Goal: Information Seeking & Learning: Learn about a topic

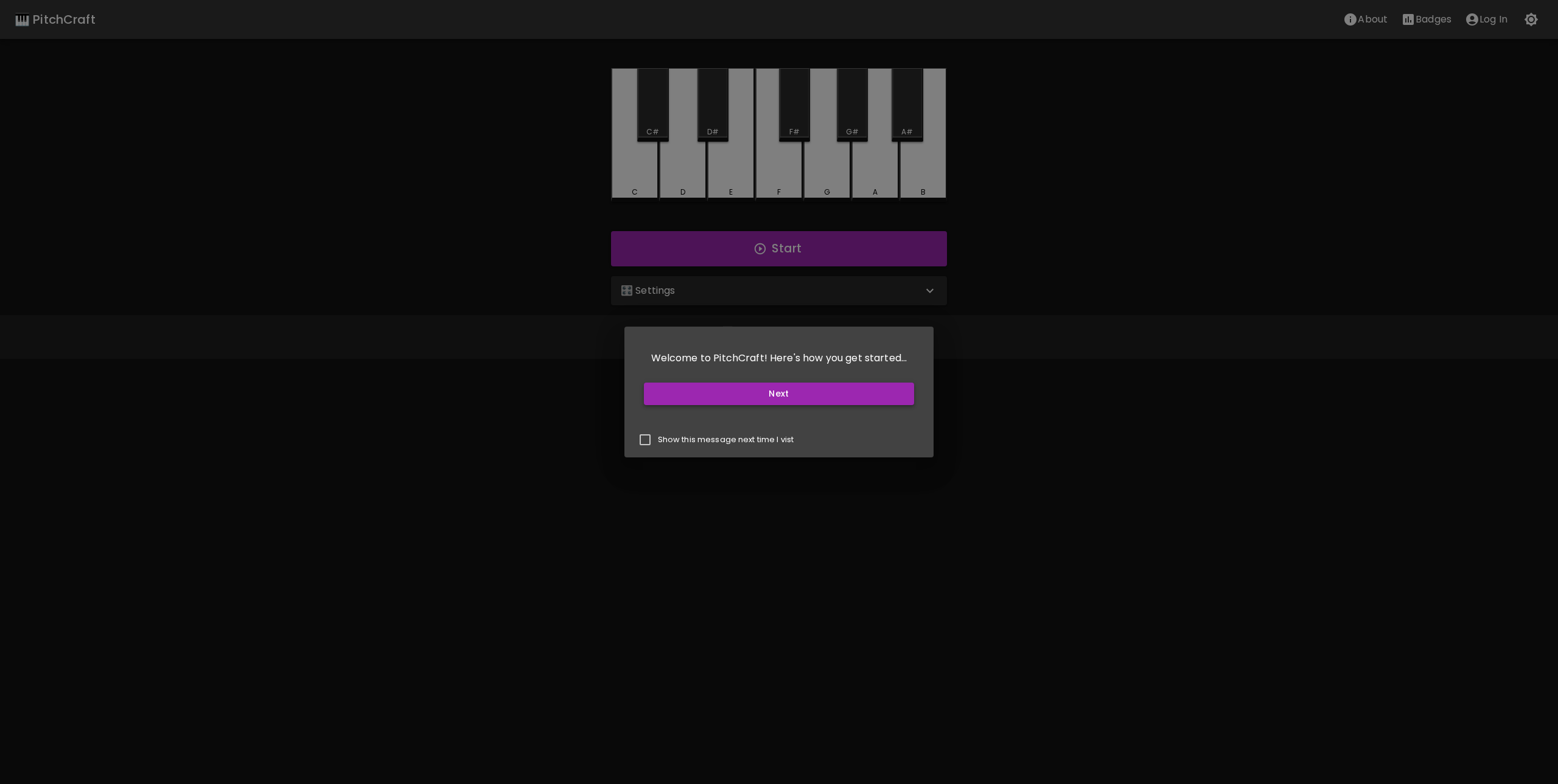
click at [792, 395] on button "Next" at bounding box center [779, 393] width 271 height 22
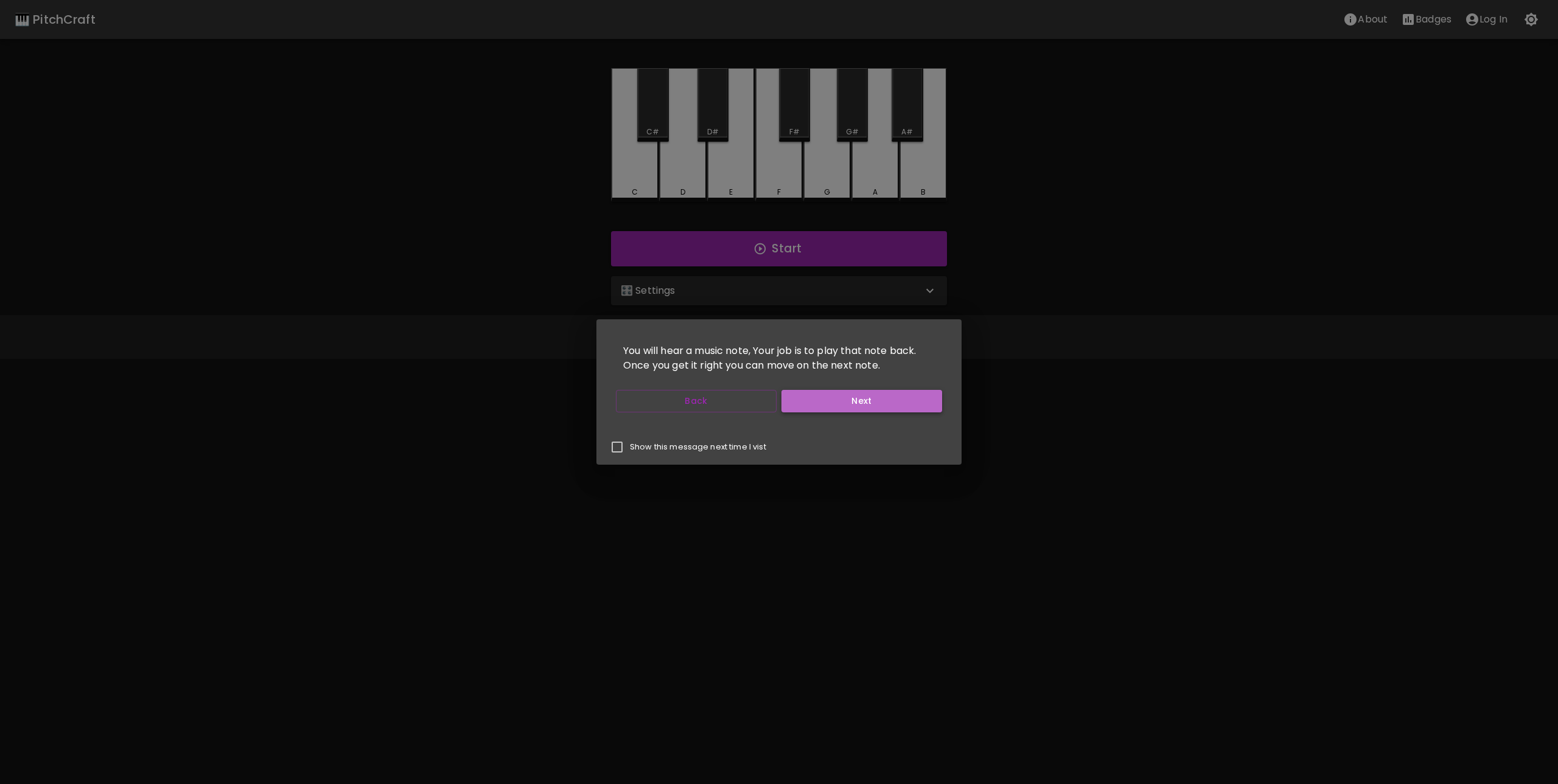
click at [841, 410] on button "Next" at bounding box center [862, 401] width 161 height 22
click at [903, 410] on button "Next" at bounding box center [862, 401] width 161 height 22
click at [874, 411] on button "Next" at bounding box center [862, 401] width 161 height 22
click at [874, 411] on button "Start Playing" at bounding box center [862, 401] width 161 height 22
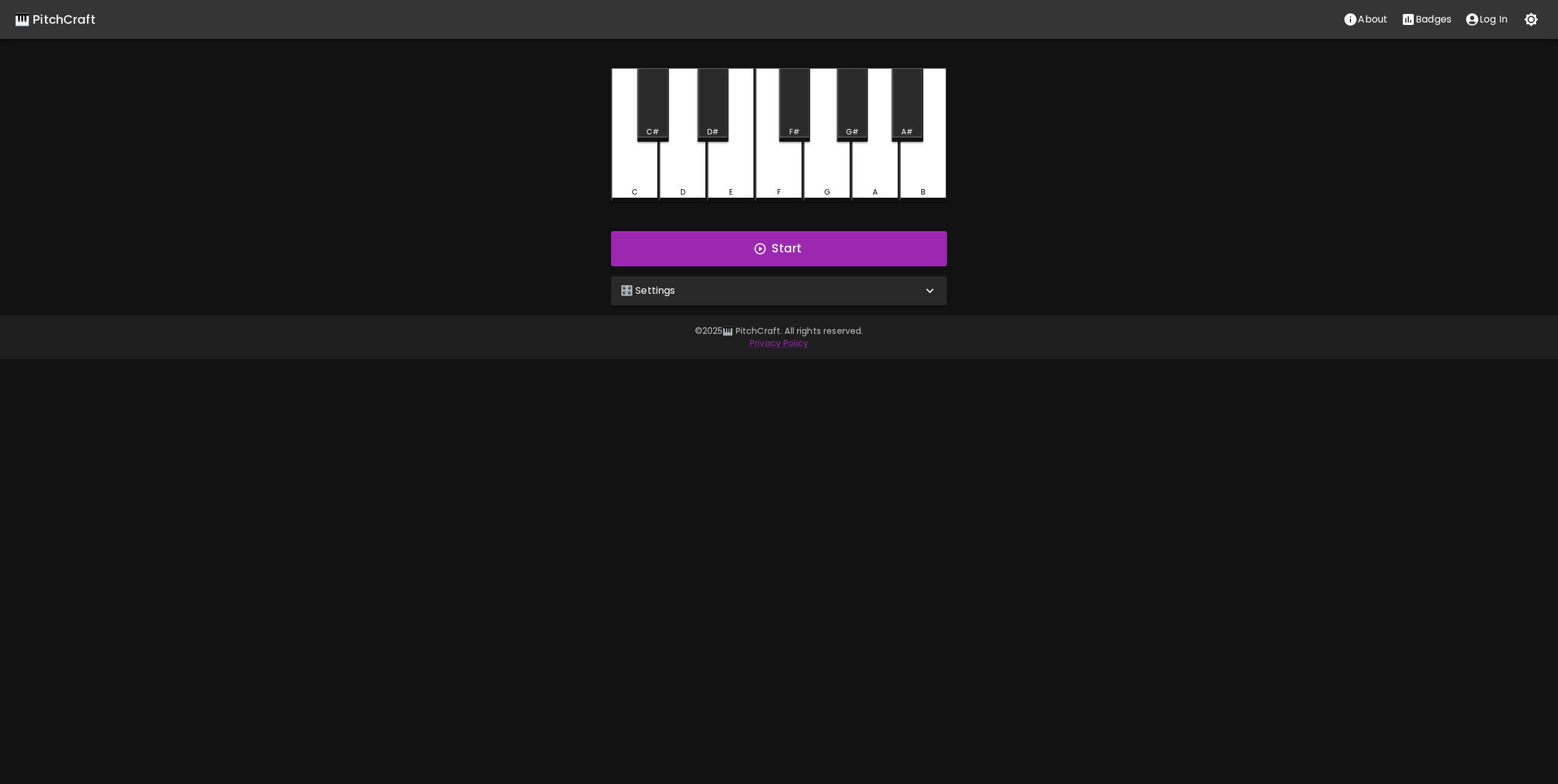
click at [775, 290] on div "🎛️ Settings" at bounding box center [772, 291] width 302 height 15
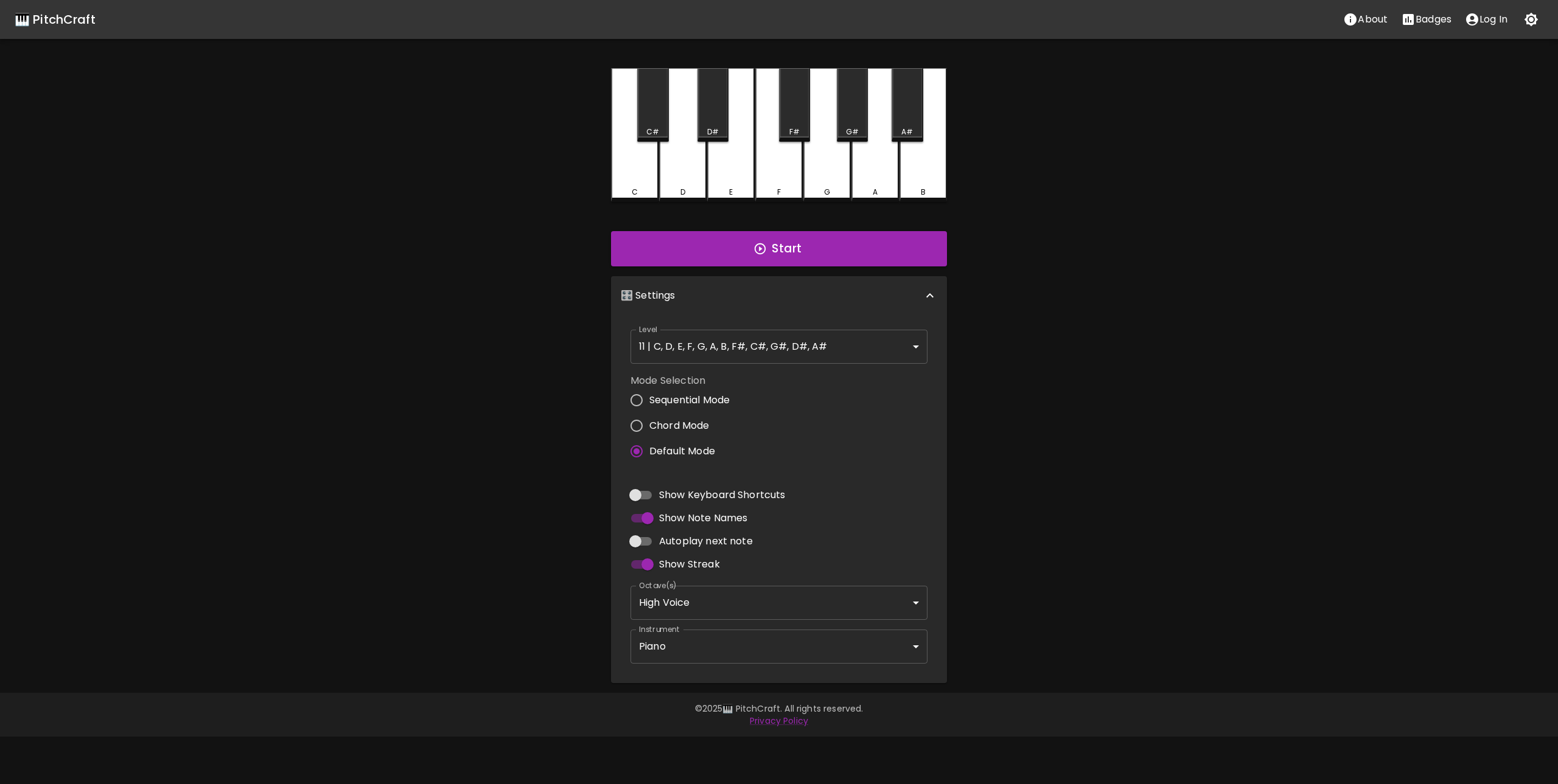
click at [751, 357] on body "🎹 PitchCraft About Badges Log In C C# D D# E F F# G G# A A# B Start 🎛️ Settings…" at bounding box center [779, 368] width 1558 height 737
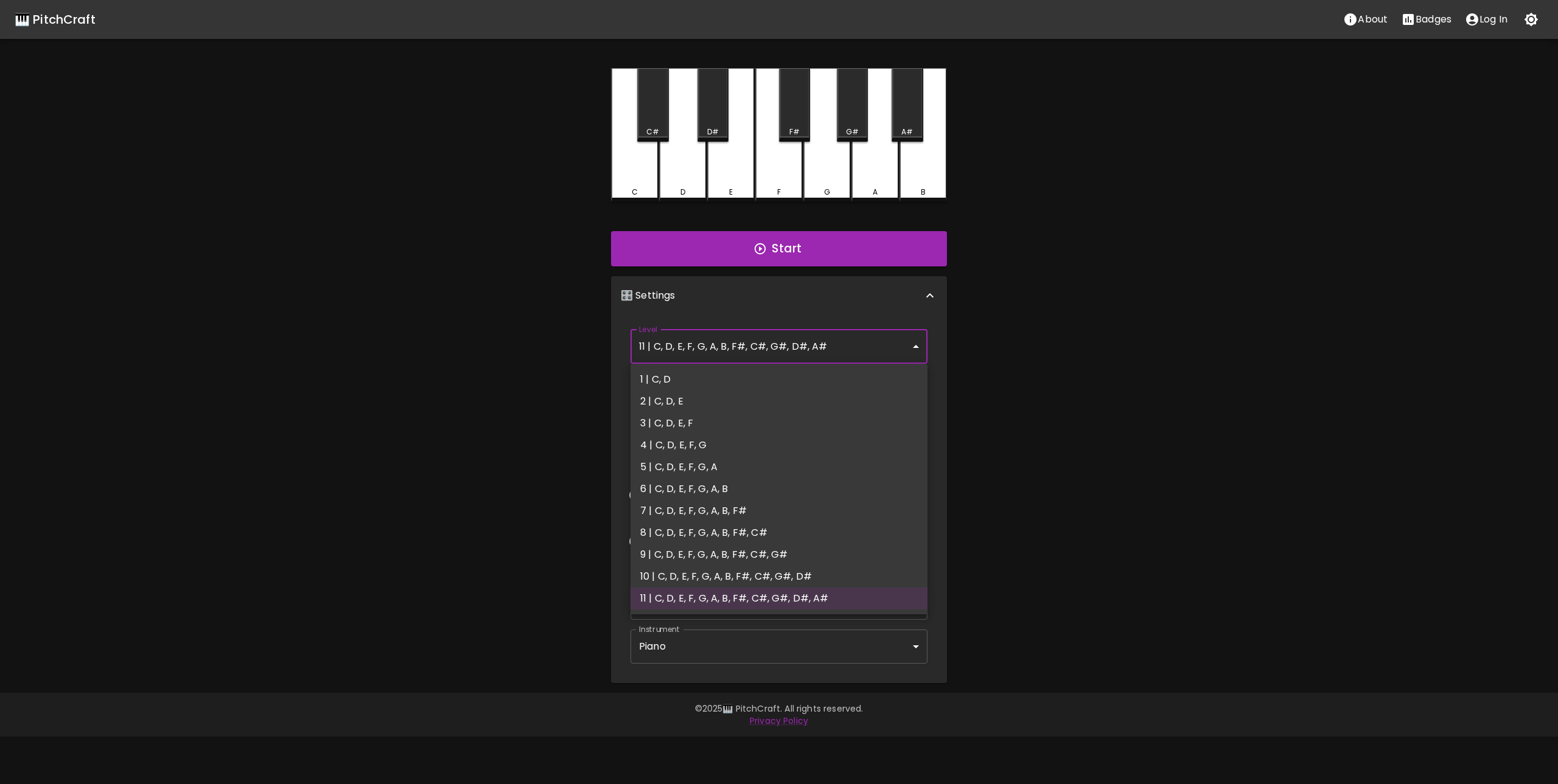
click at [712, 401] on li "2 | C, D, E" at bounding box center [779, 401] width 297 height 22
type input "3"
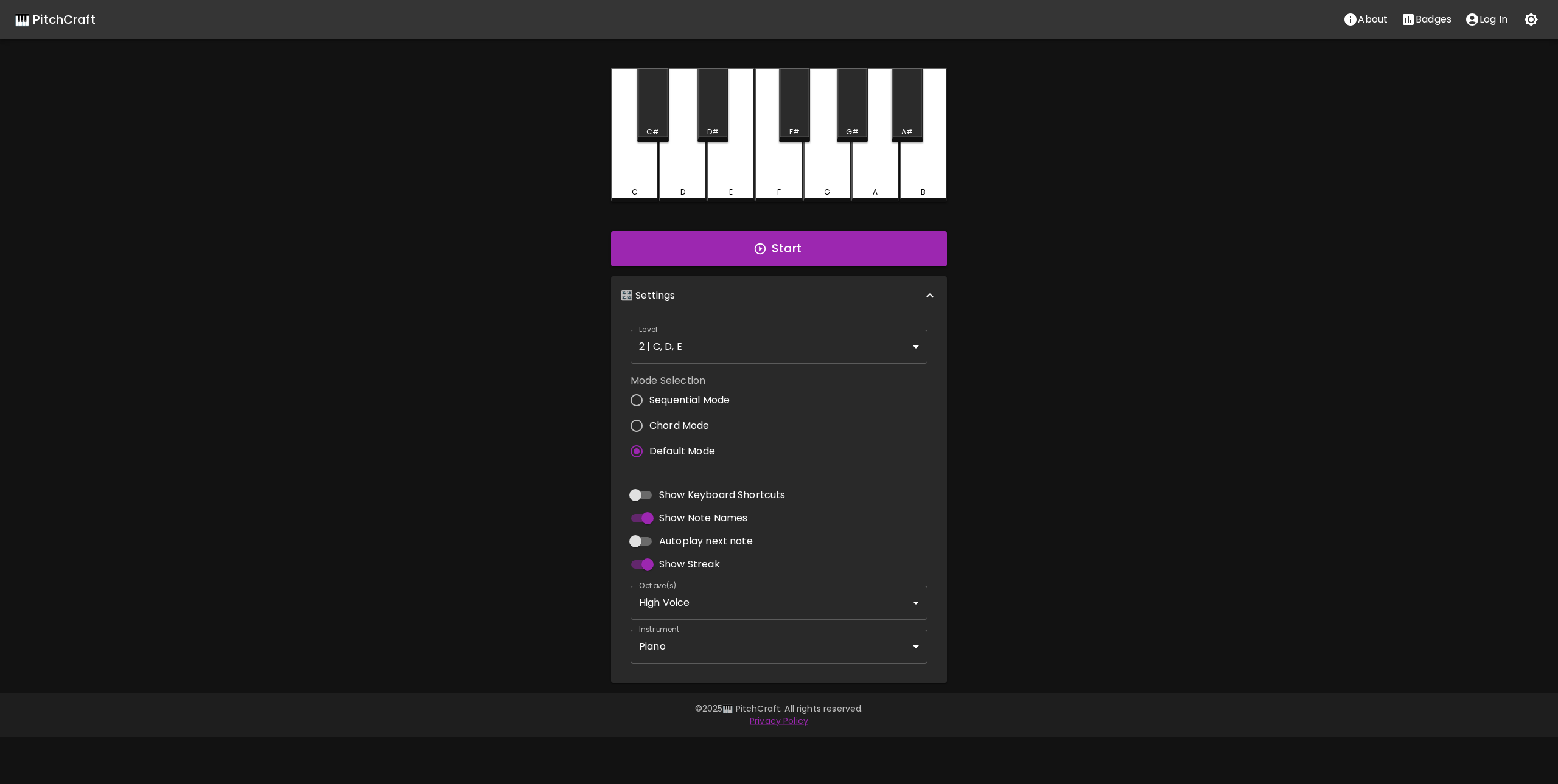
click at [1123, 452] on div "🎹 PitchCraft About Badges Log In C C# D D# E F F# G G# A A# B Start 🎛️ Settings…" at bounding box center [779, 341] width 1558 height 683
drag, startPoint x: 1194, startPoint y: 456, endPoint x: 1148, endPoint y: 461, distance: 46.3
click at [1192, 456] on div "🎹 PitchCraft About Badges Log In C C# D D# E F F# G G# A A# B Start 🎛️ Settings…" at bounding box center [779, 341] width 1558 height 683
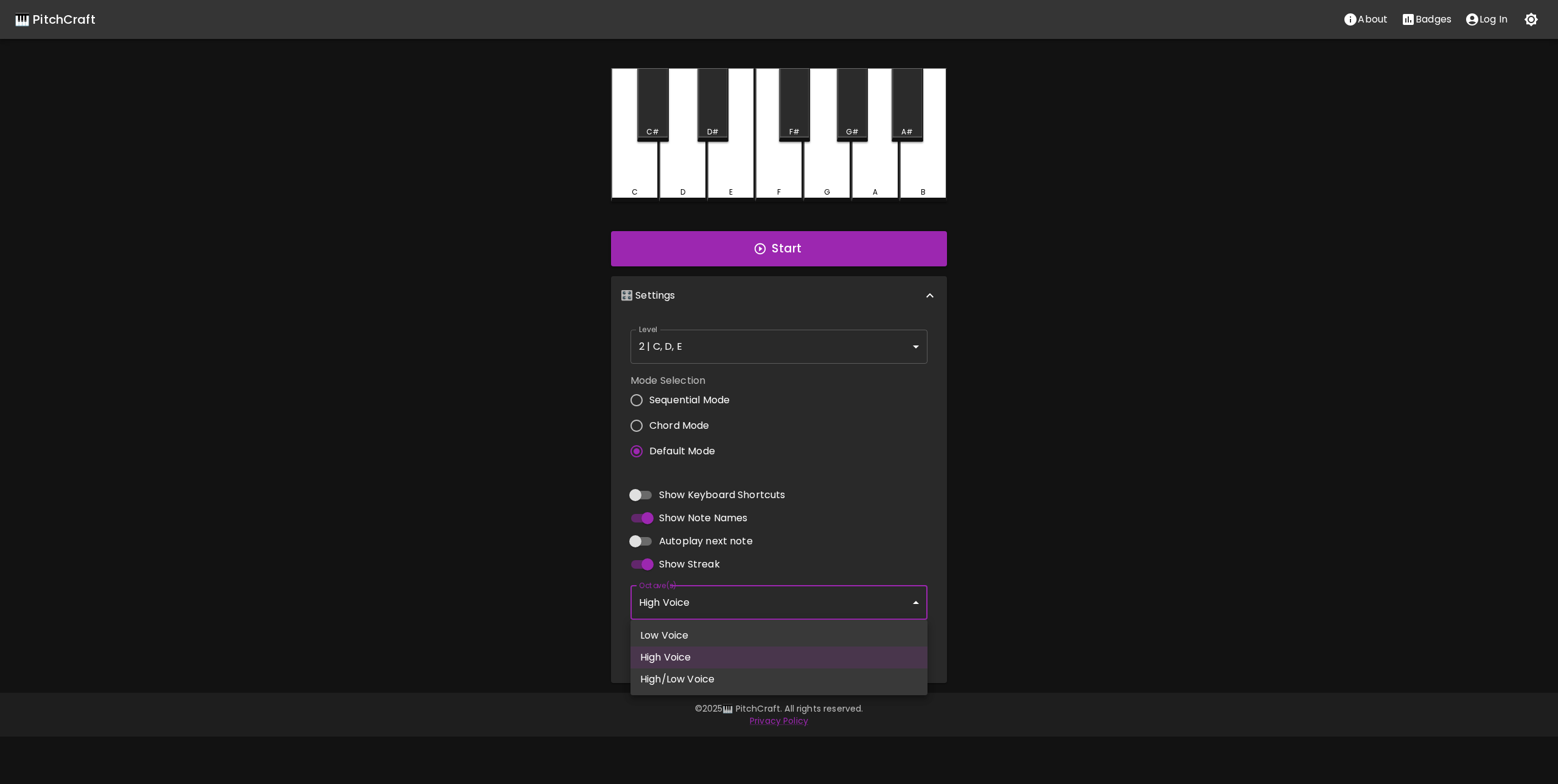
click at [731, 594] on body "🎹 PitchCraft About Badges Log In C C# D D# E F F# G G# A A# B Start 🎛️ Settings…" at bounding box center [779, 368] width 1558 height 737
click at [731, 594] on div at bounding box center [779, 392] width 1558 height 784
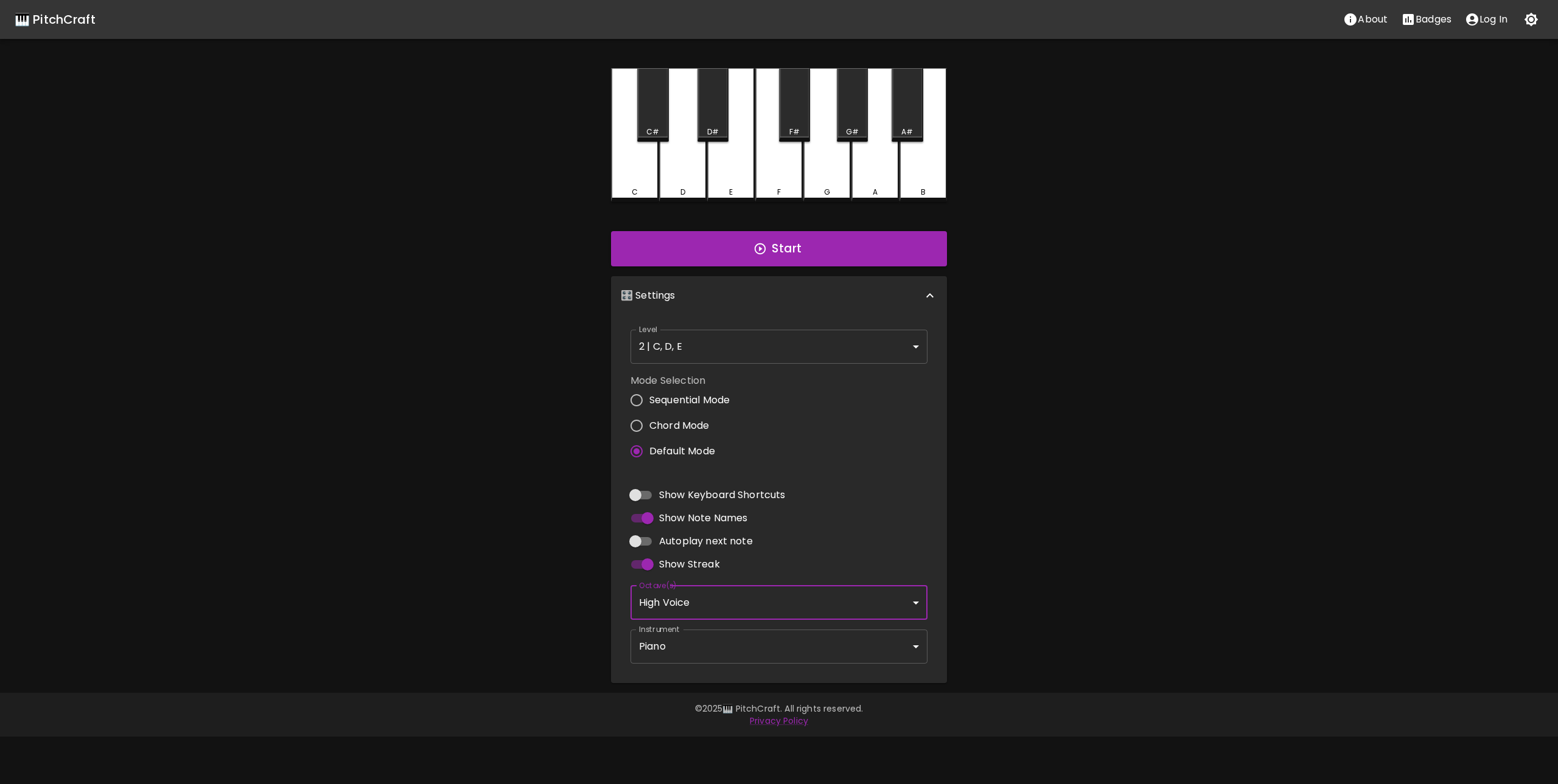
click at [735, 645] on body "🎹 PitchCraft About Badges Log In C C# D D# E F F# G G# A A# B Start 🎛️ Settings…" at bounding box center [779, 368] width 1558 height 737
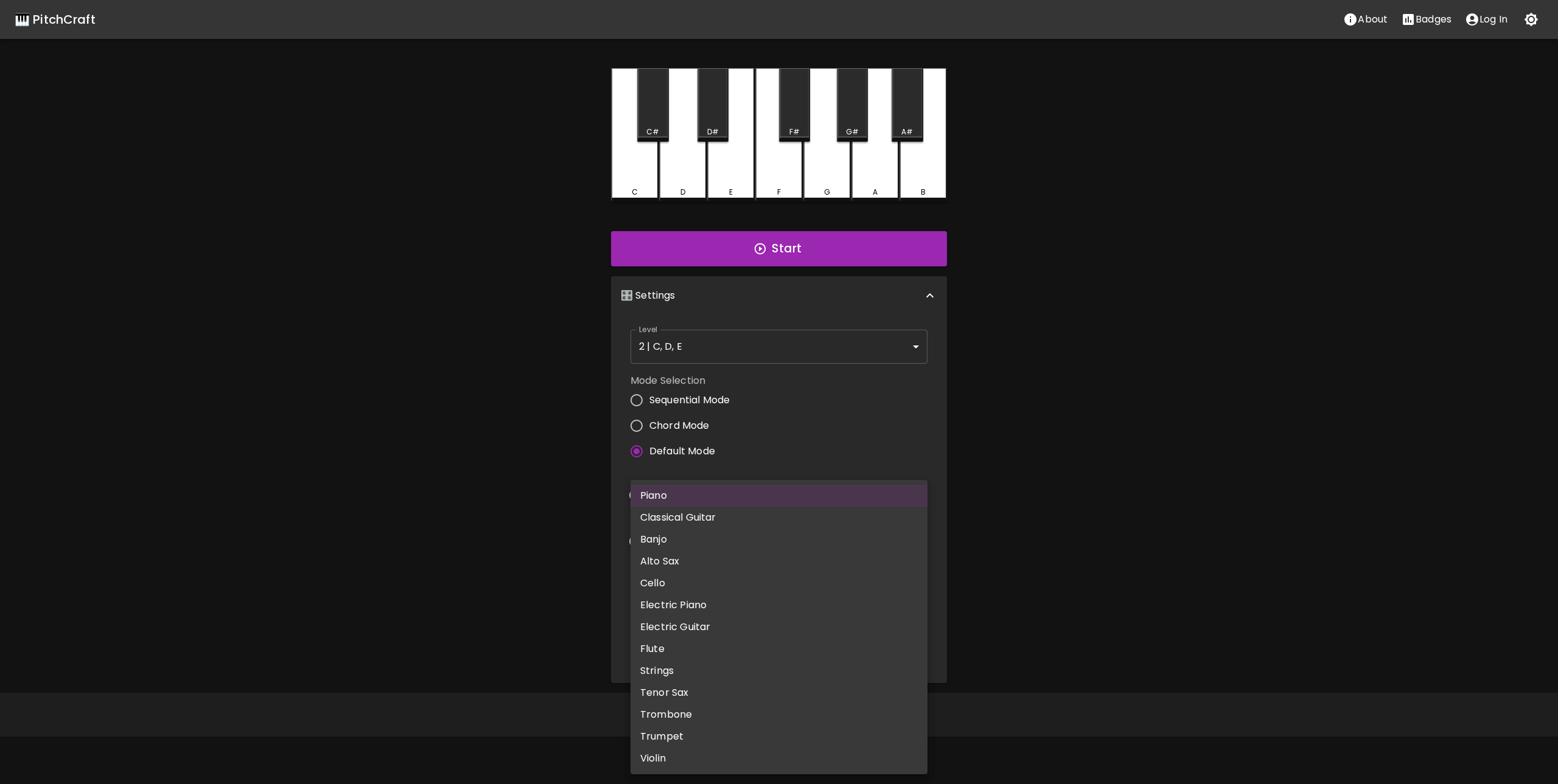
click at [1142, 470] on div at bounding box center [779, 392] width 1558 height 784
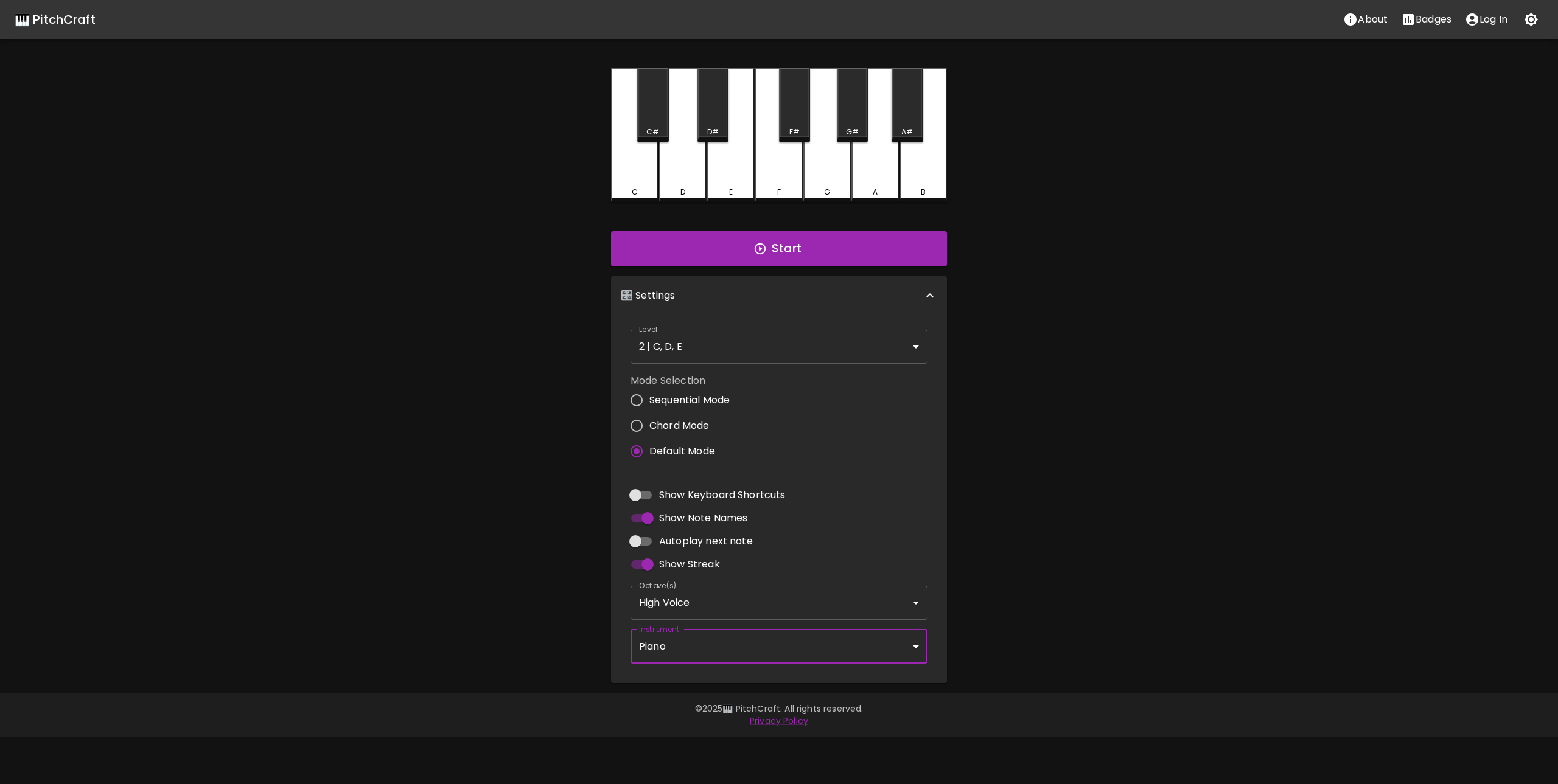
drag, startPoint x: 1129, startPoint y: 395, endPoint x: 956, endPoint y: 301, distance: 196.9
click at [1120, 381] on div "🎹 PitchCraft About Badges Log In C C# D D# E F F# G G# A A# B Start 🎛️ Settings…" at bounding box center [779, 341] width 1558 height 683
click at [854, 278] on div "🎛️ Settings" at bounding box center [779, 295] width 336 height 39
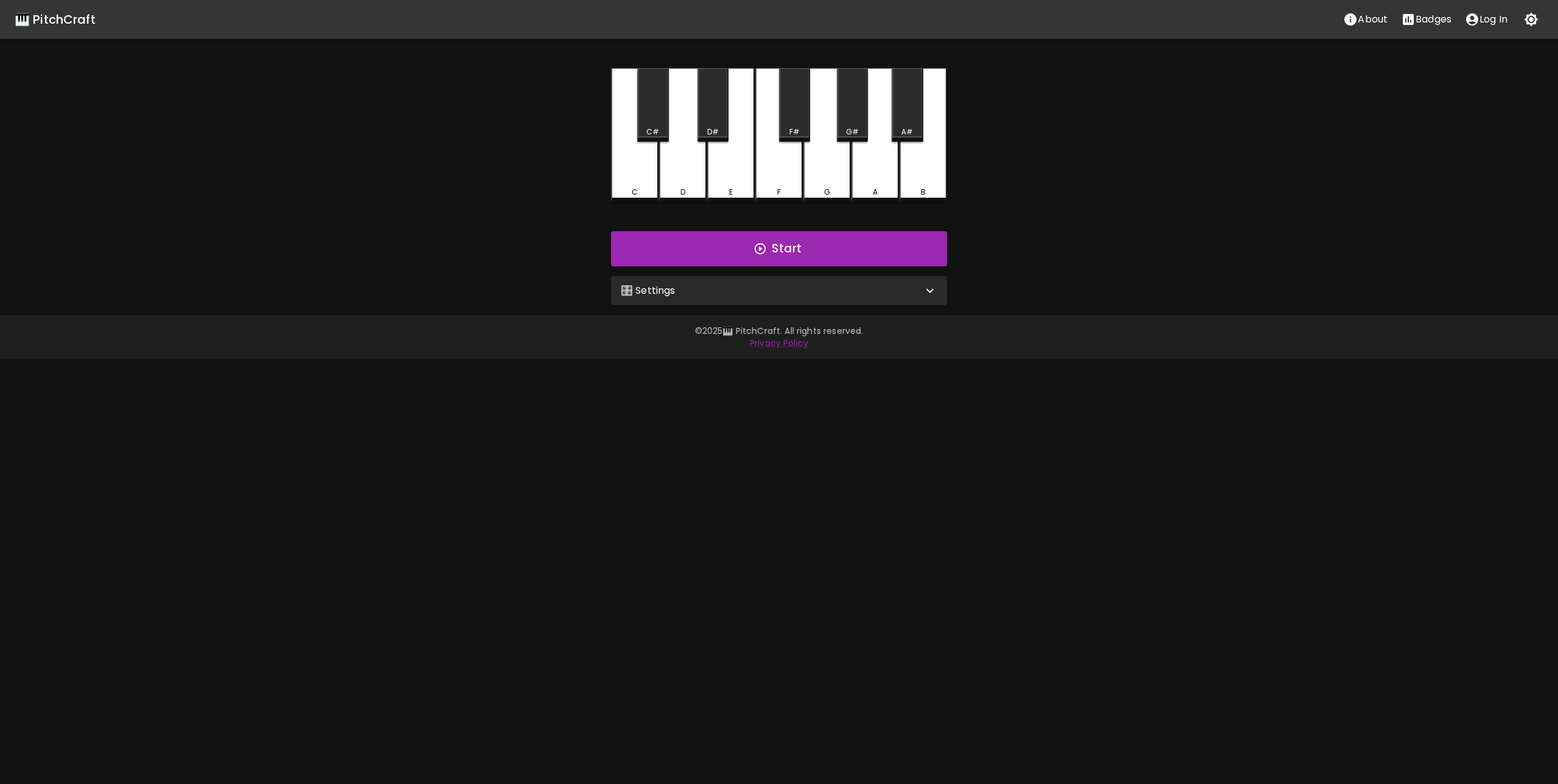
click at [839, 260] on button "Start" at bounding box center [779, 248] width 336 height 35
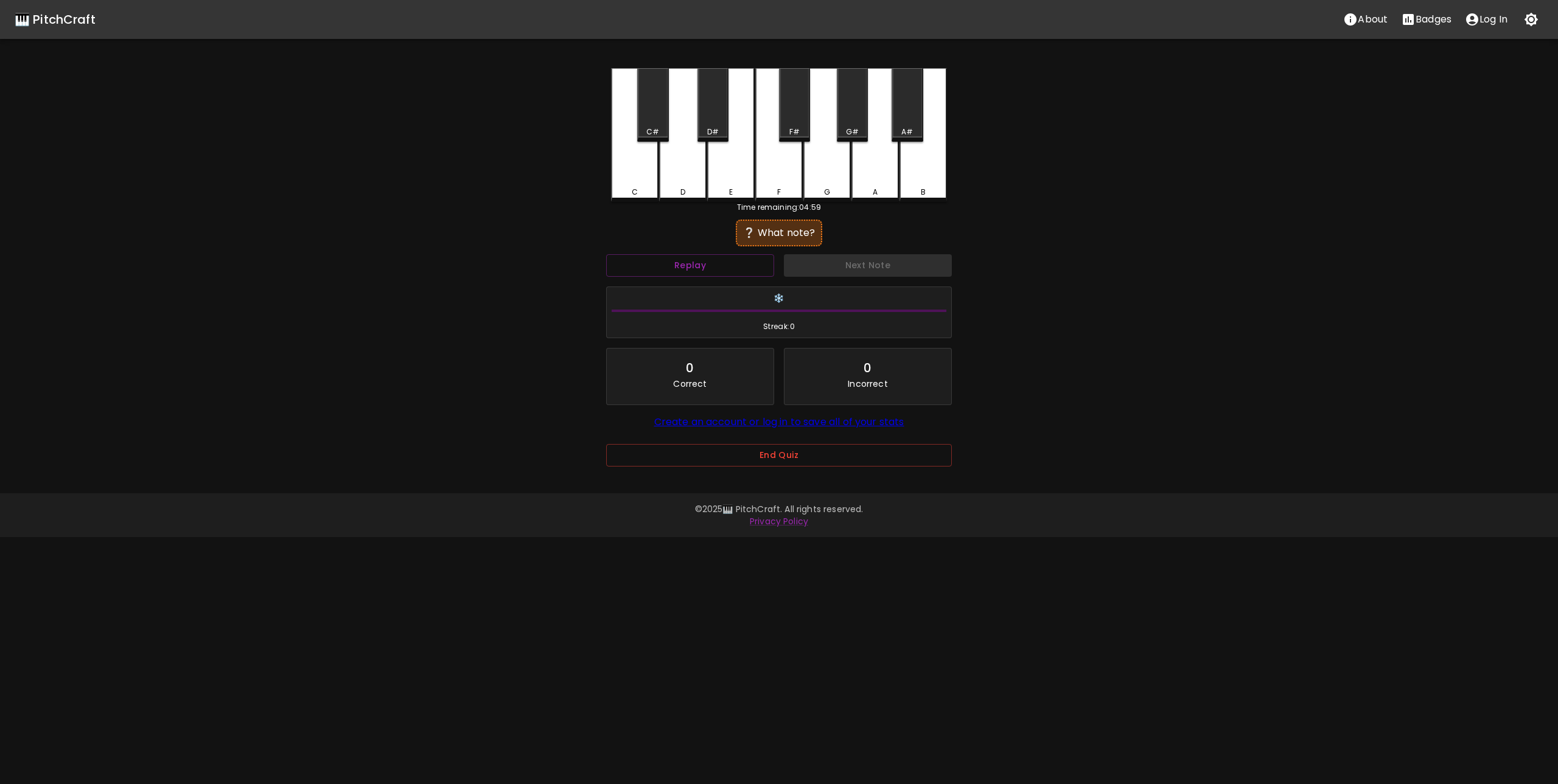
click at [624, 179] on div "C" at bounding box center [635, 135] width 47 height 134
click at [892, 266] on button "Next Note" at bounding box center [868, 265] width 168 height 22
click at [673, 186] on div "D" at bounding box center [683, 134] width 47 height 131
click at [734, 261] on button "Replay" at bounding box center [690, 265] width 168 height 22
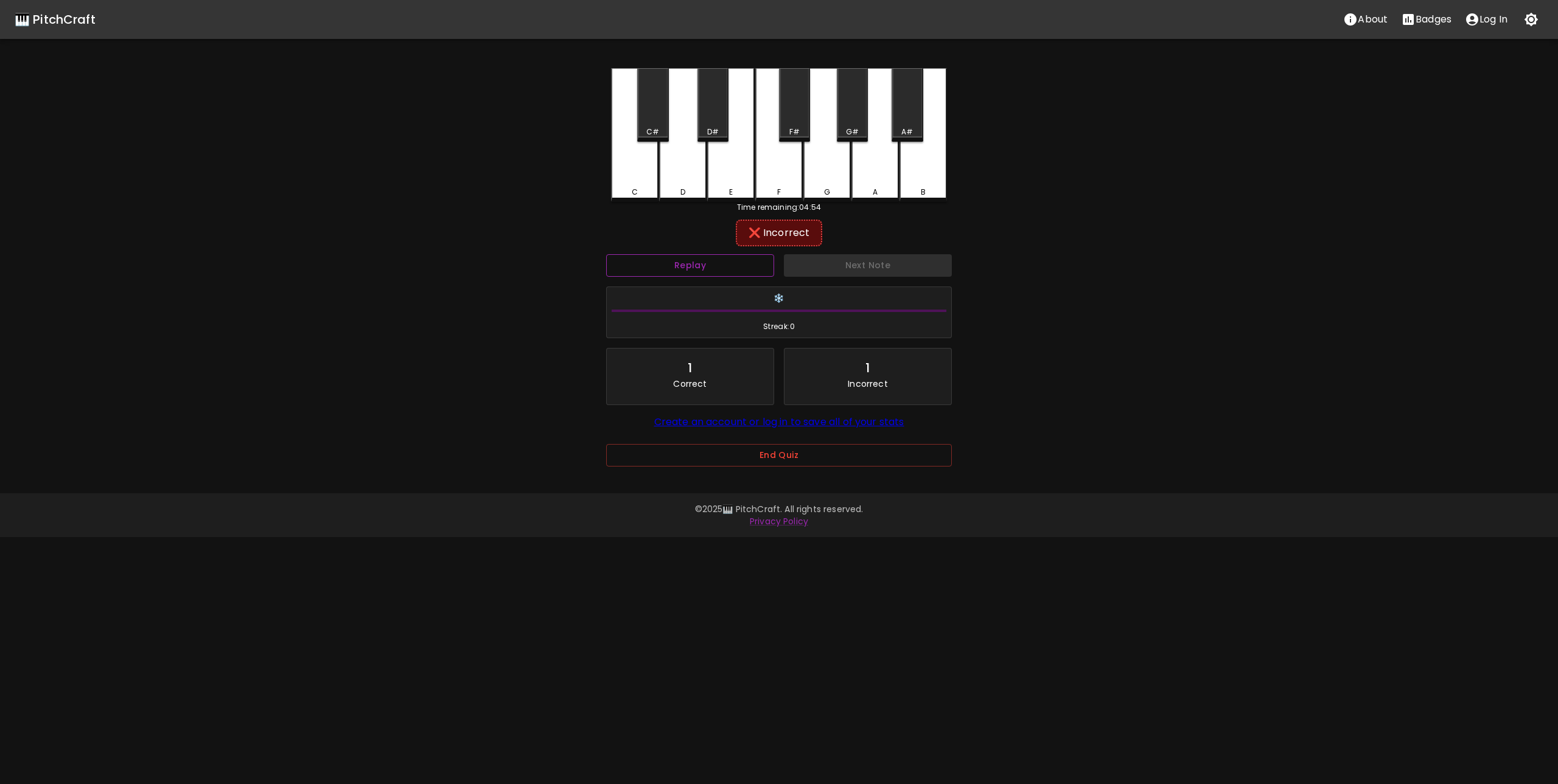
click at [734, 261] on button "Replay" at bounding box center [690, 265] width 168 height 22
click at [727, 183] on div "E" at bounding box center [731, 135] width 47 height 134
drag, startPoint x: 875, startPoint y: 260, endPoint x: 843, endPoint y: 269, distance: 33.2
click at [875, 261] on button "Next Note" at bounding box center [868, 265] width 168 height 22
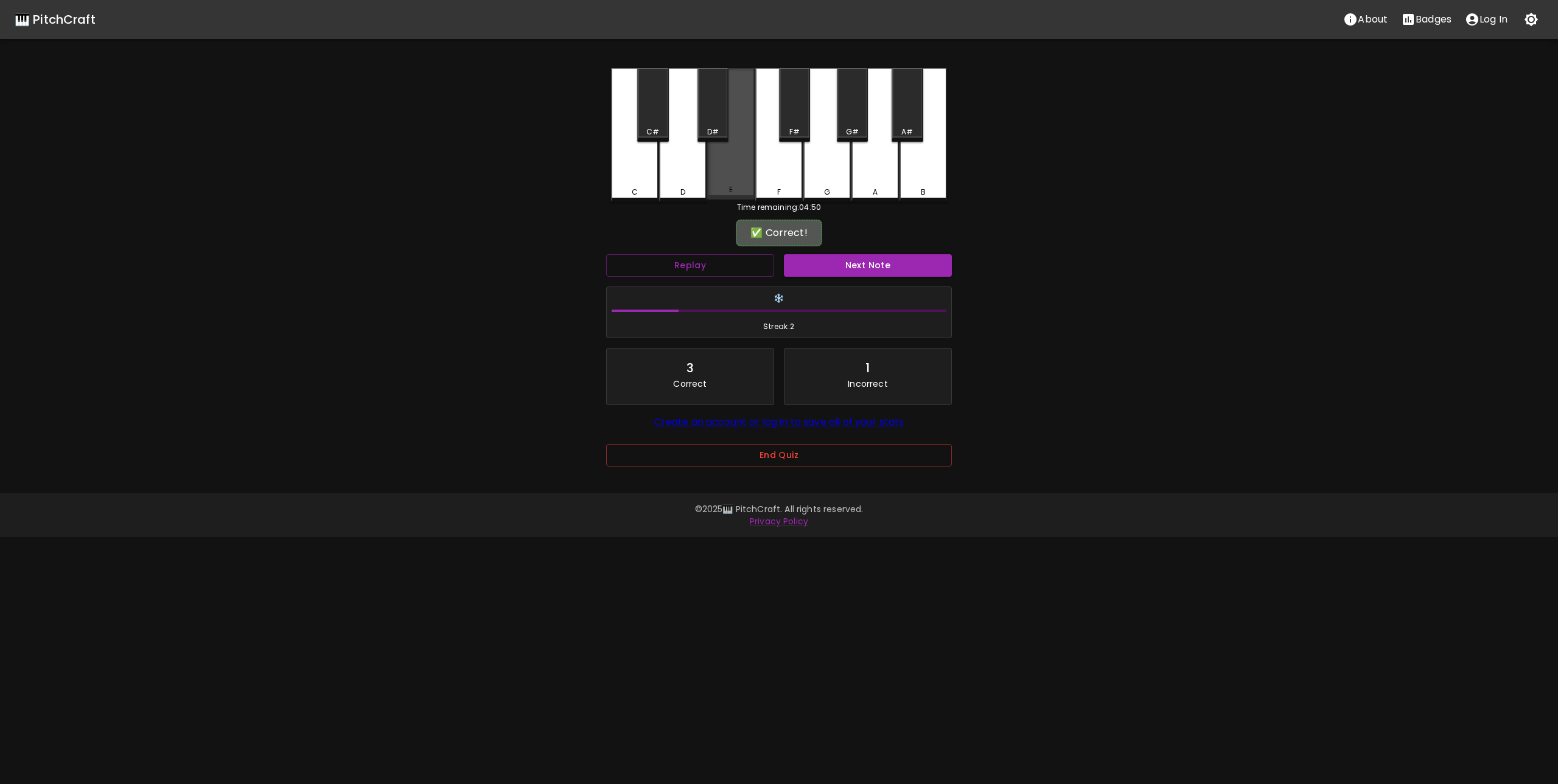
drag, startPoint x: 737, startPoint y: 173, endPoint x: 820, endPoint y: 248, distance: 111.9
click at [736, 173] on div "E" at bounding box center [731, 134] width 47 height 131
click at [871, 266] on button "Next Note" at bounding box center [868, 265] width 168 height 22
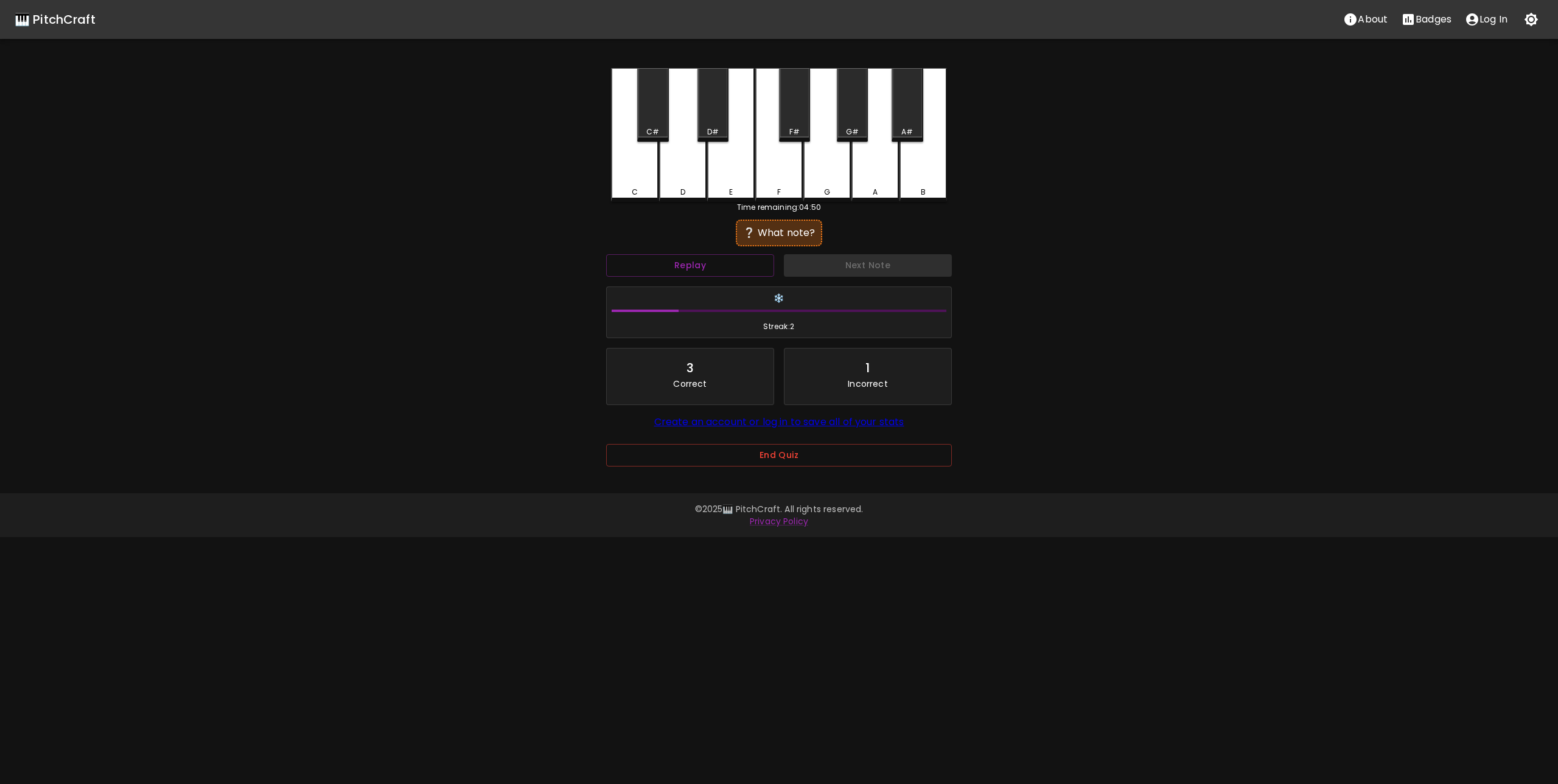
drag, startPoint x: 674, startPoint y: 167, endPoint x: 824, endPoint y: 262, distance: 177.6
click at [679, 171] on div "D" at bounding box center [683, 135] width 47 height 134
click at [837, 271] on button "Next Note" at bounding box center [868, 265] width 168 height 22
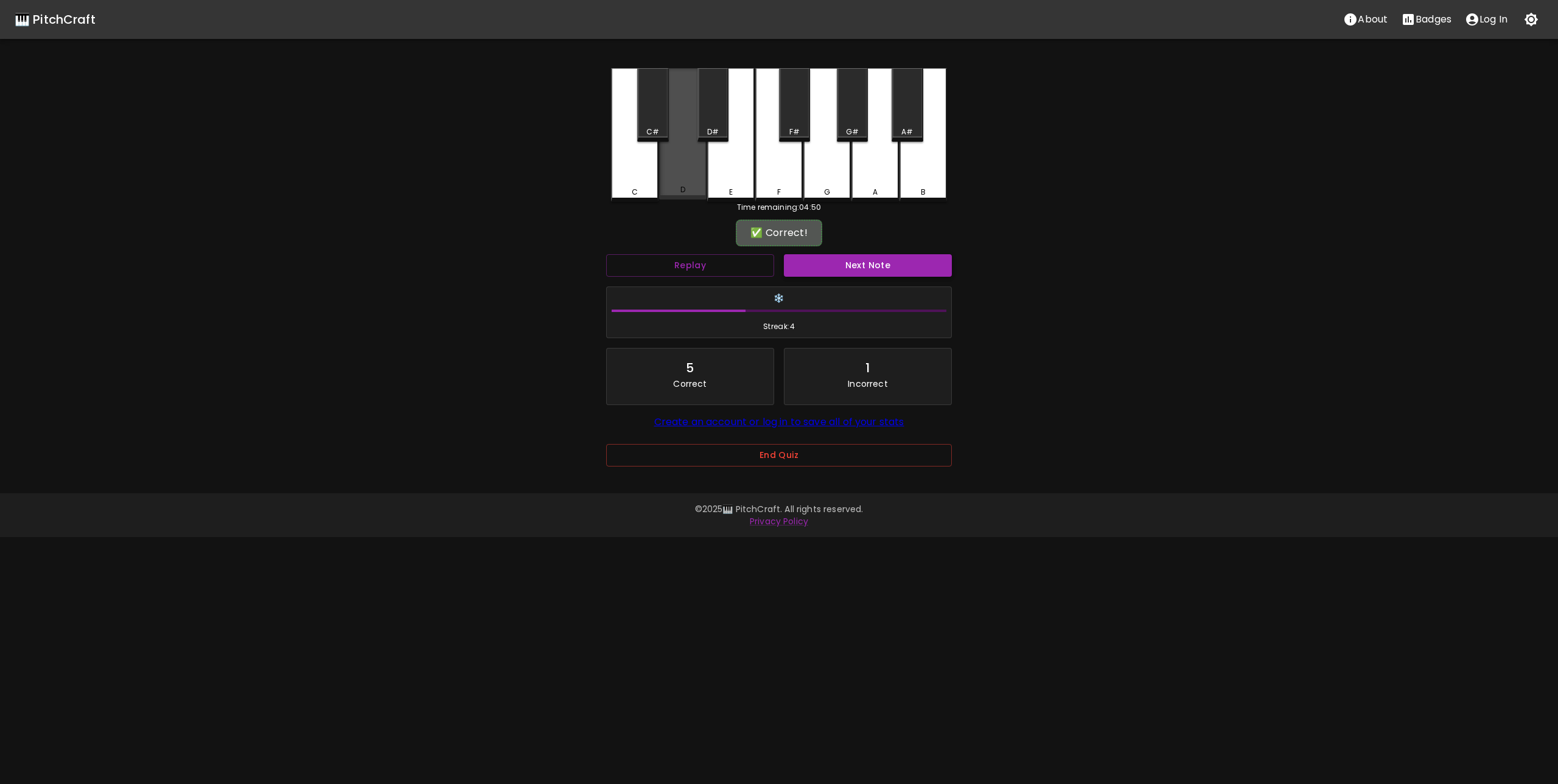
drag, startPoint x: 675, startPoint y: 182, endPoint x: 848, endPoint y: 272, distance: 195.0
click at [680, 186] on div "D" at bounding box center [683, 134] width 47 height 131
click at [856, 277] on div "Next Note" at bounding box center [868, 265] width 177 height 32
click at [847, 266] on button "Next Note" at bounding box center [868, 265] width 168 height 22
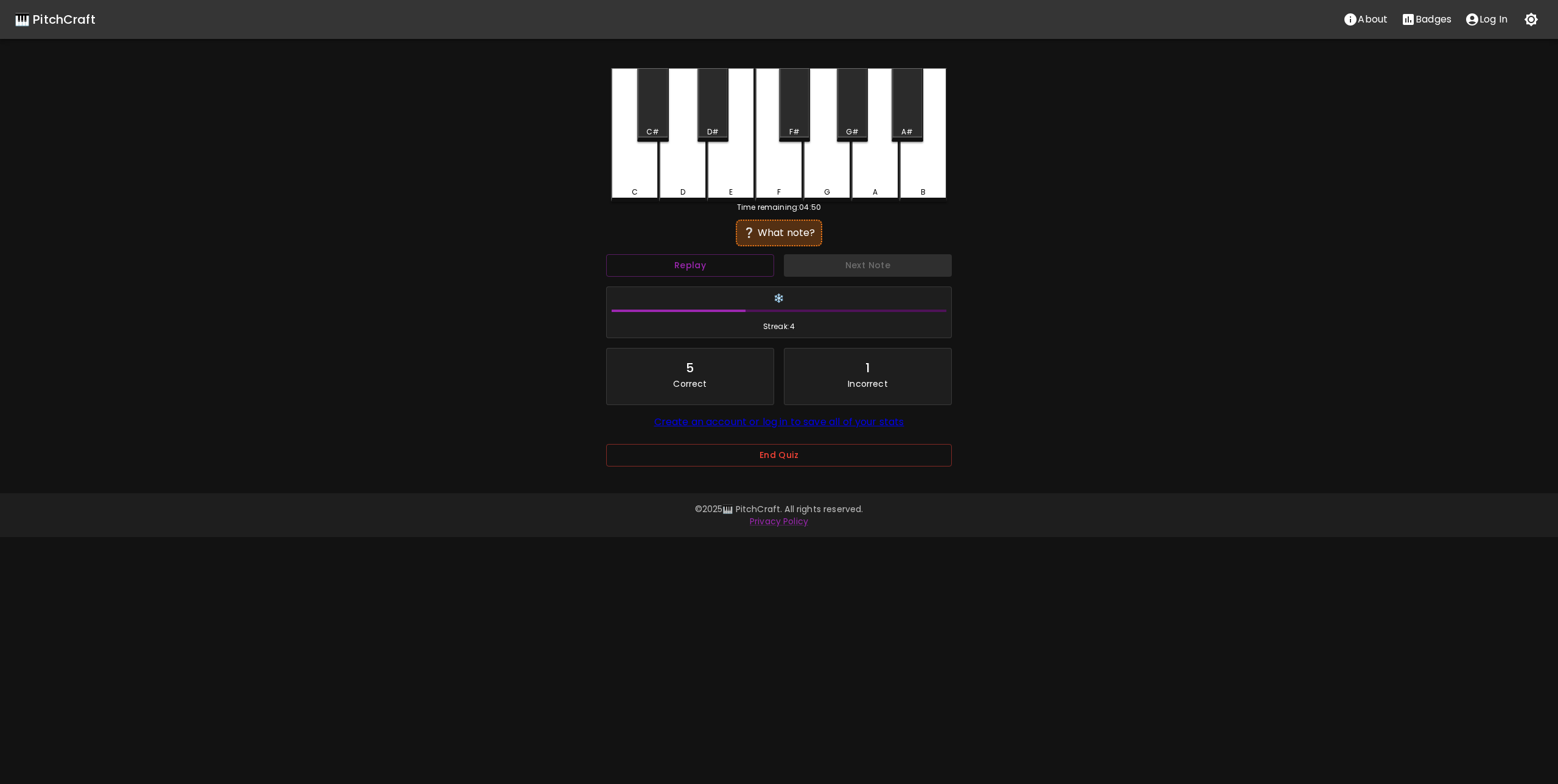
click at [650, 165] on div "C" at bounding box center [635, 135] width 47 height 134
click at [854, 268] on button "Next Note" at bounding box center [868, 265] width 168 height 22
drag, startPoint x: 655, startPoint y: 181, endPoint x: 660, endPoint y: 187, distance: 7.8
click at [654, 181] on div "C" at bounding box center [635, 135] width 47 height 134
drag, startPoint x: 828, startPoint y: 266, endPoint x: 662, endPoint y: 206, distance: 176.5
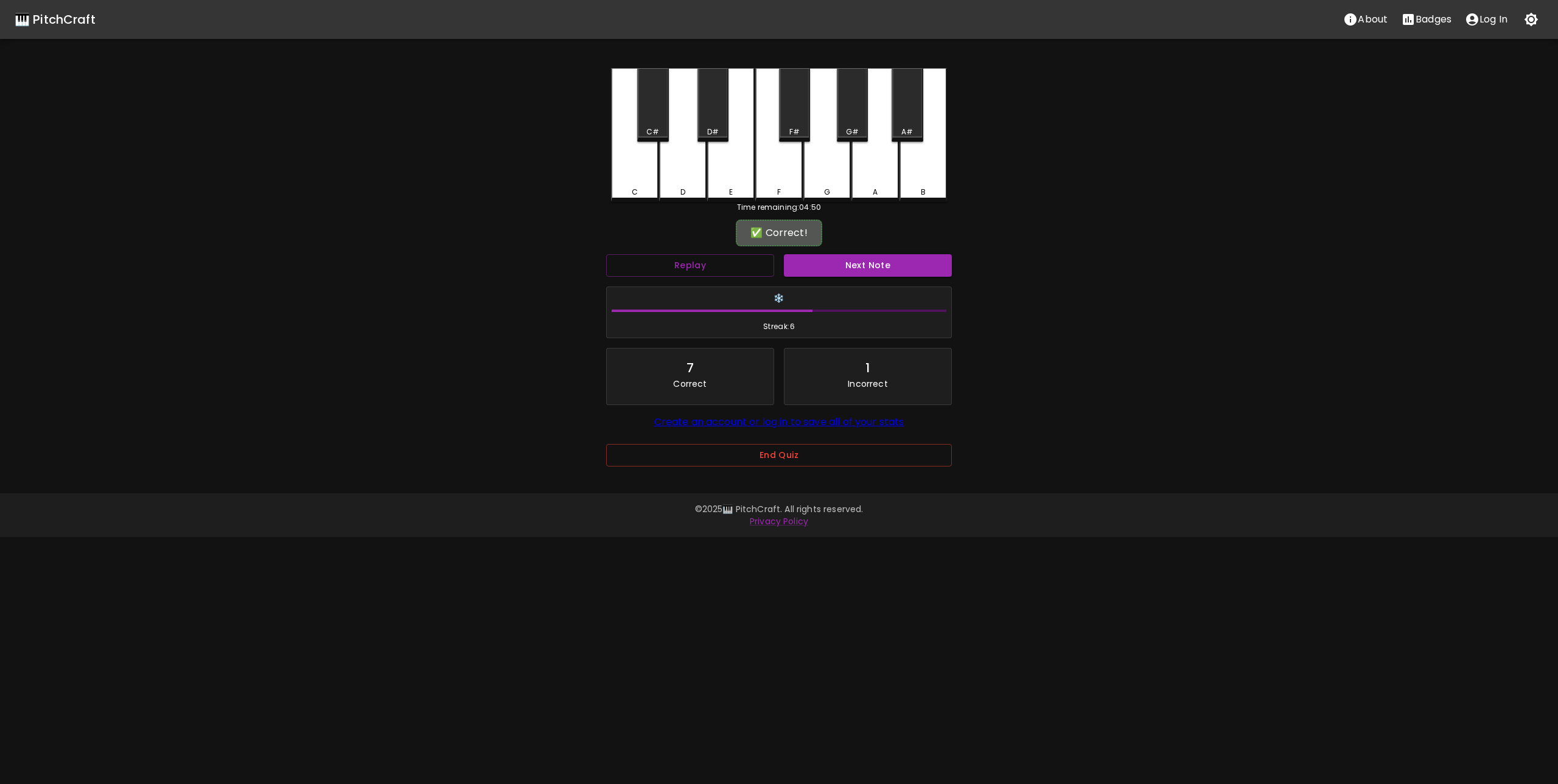
click at [826, 266] on button "Next Note" at bounding box center [868, 265] width 168 height 22
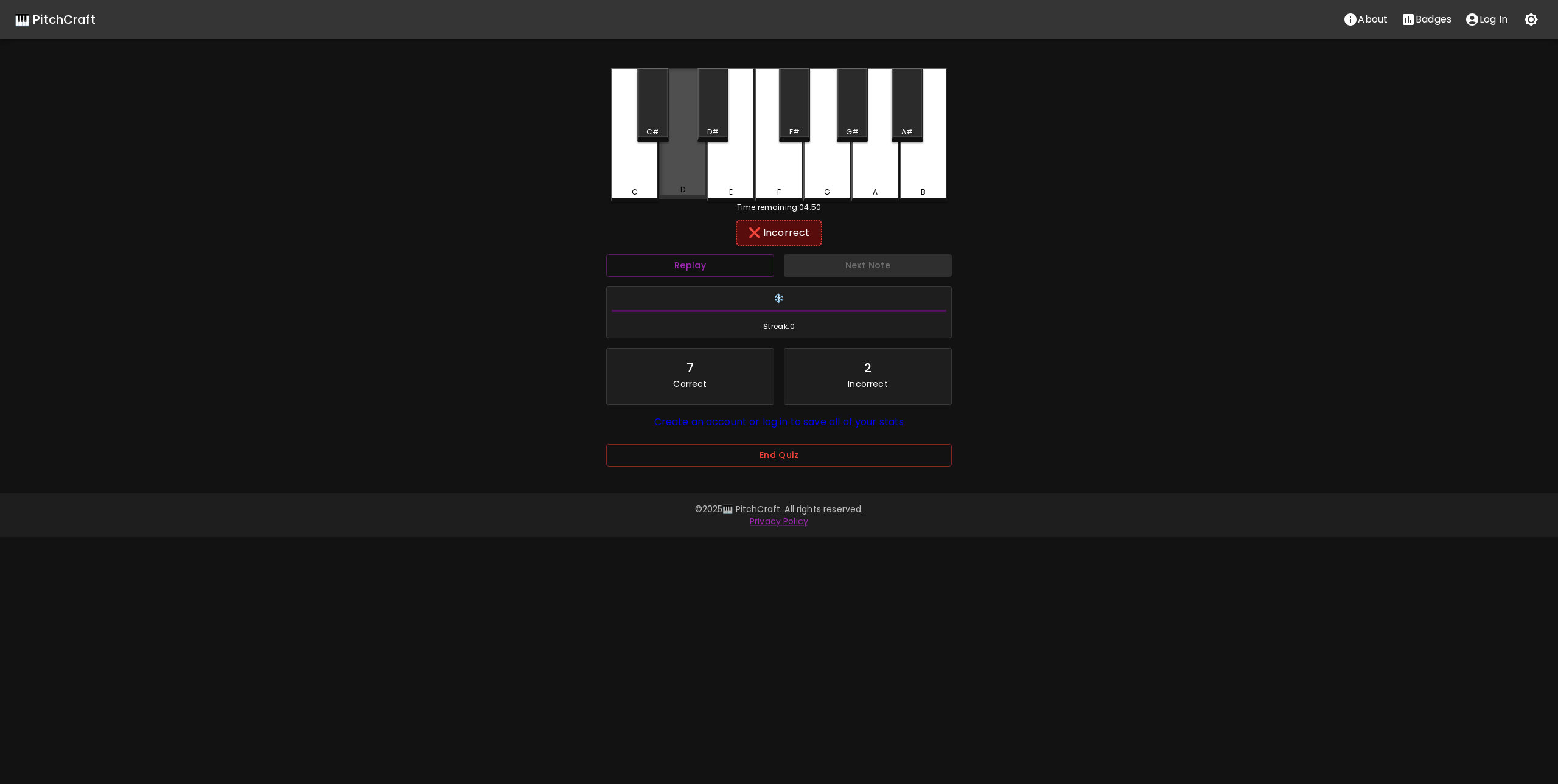
drag, startPoint x: 690, startPoint y: 165, endPoint x: 711, endPoint y: 186, distance: 29.7
click at [692, 169] on div "D" at bounding box center [683, 134] width 47 height 131
click at [729, 257] on button "Replay" at bounding box center [690, 265] width 168 height 22
click at [658, 257] on button "Replay" at bounding box center [690, 265] width 168 height 22
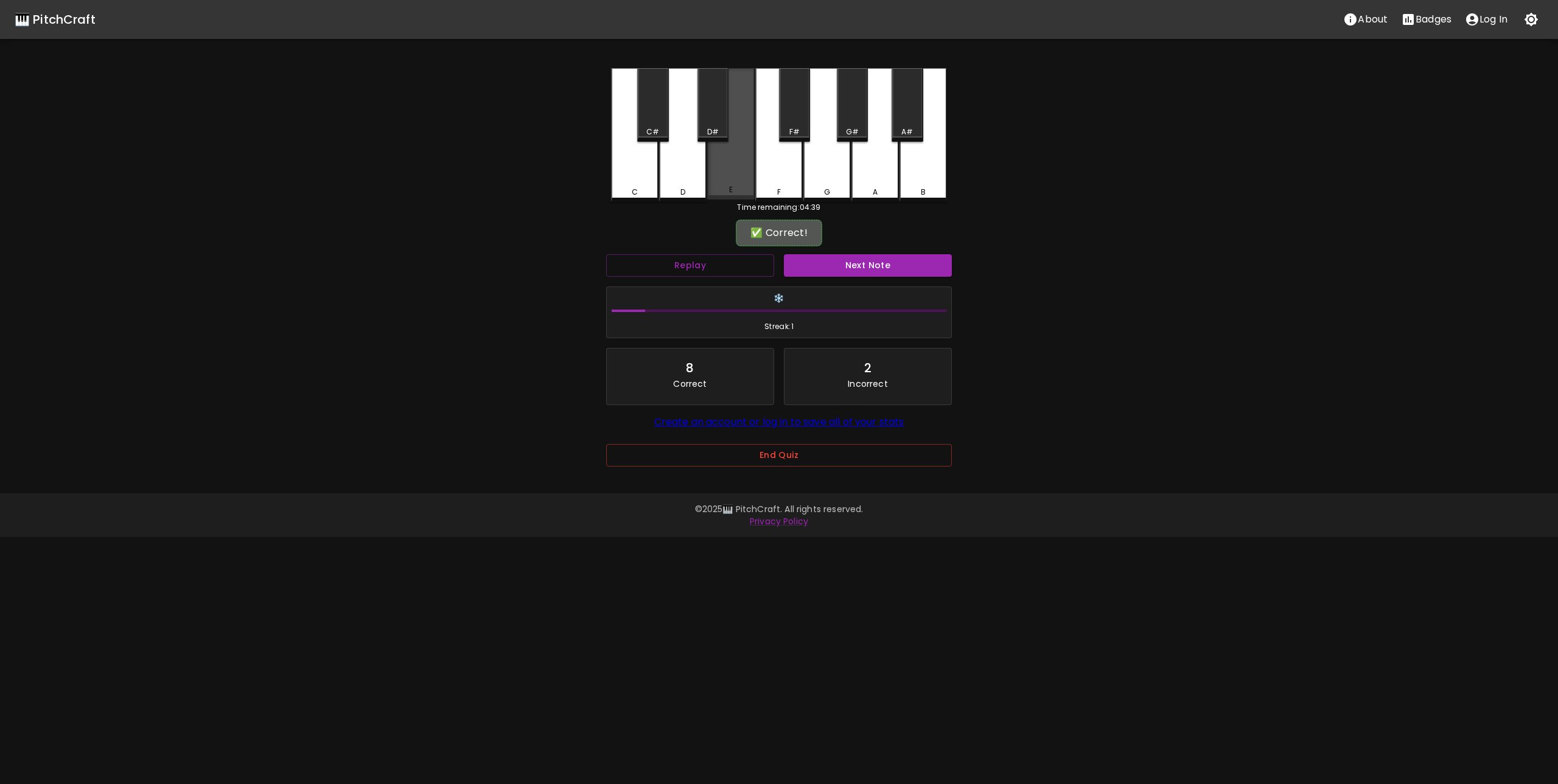
drag, startPoint x: 733, startPoint y: 183, endPoint x: 742, endPoint y: 192, distance: 12.7
click at [736, 187] on div "E" at bounding box center [731, 134] width 47 height 131
click at [877, 261] on button "Next Note" at bounding box center [868, 265] width 168 height 22
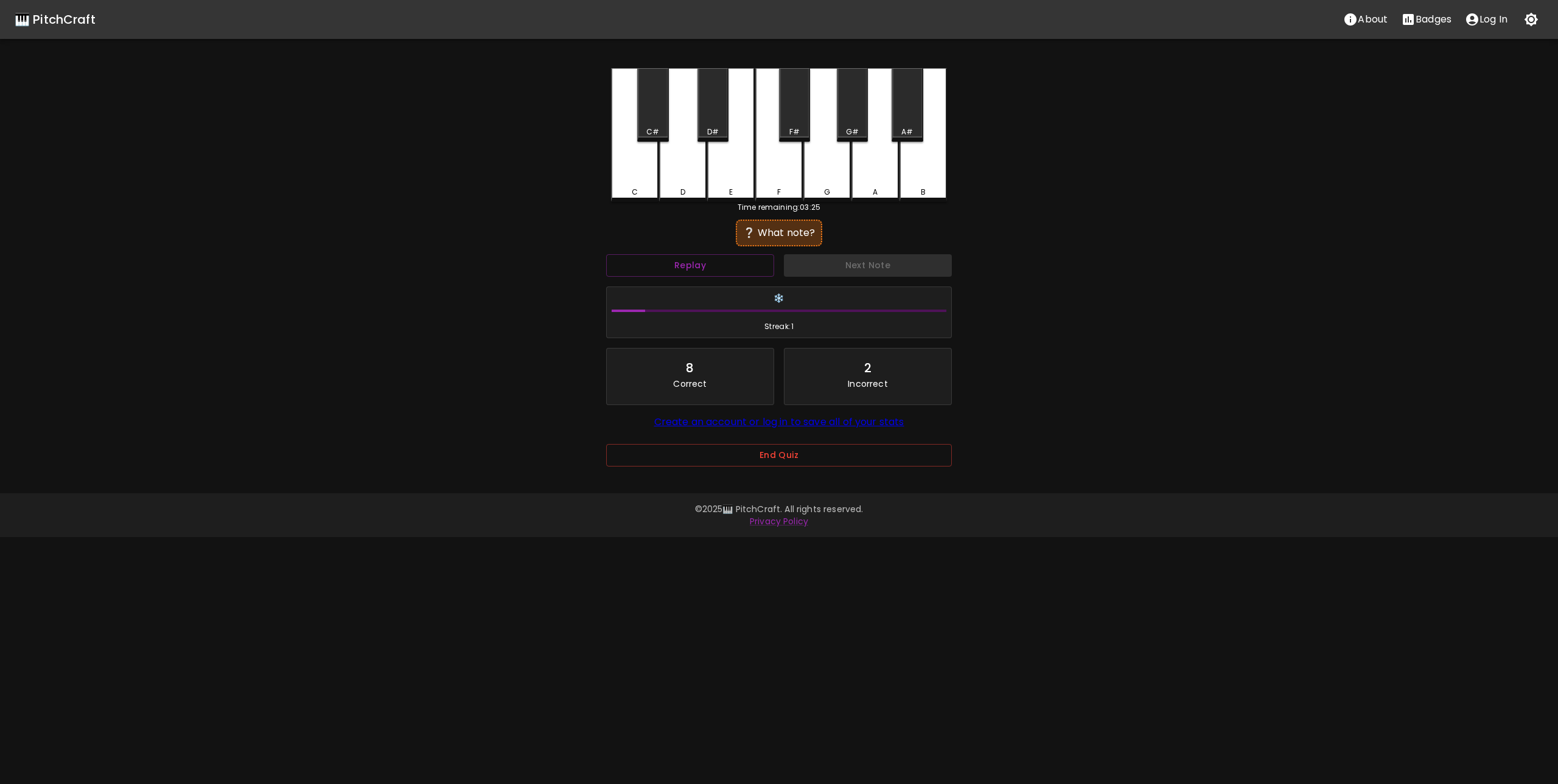
drag, startPoint x: 406, startPoint y: 158, endPoint x: 332, endPoint y: 110, distance: 88.2
click at [379, 141] on div "🎹 PitchCraft About Badges Log In C C# D D# E F F# G G# A A# B Time remaining: 0…" at bounding box center [779, 242] width 1558 height 483
